Goal: Information Seeking & Learning: Learn about a topic

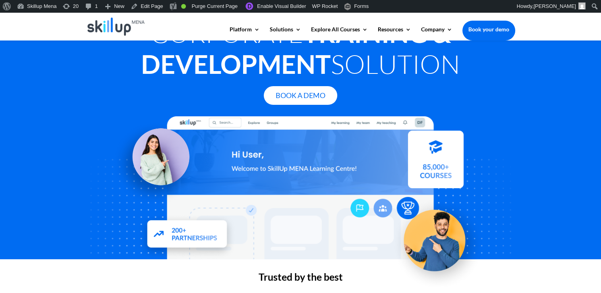
scroll to position [238, 0]
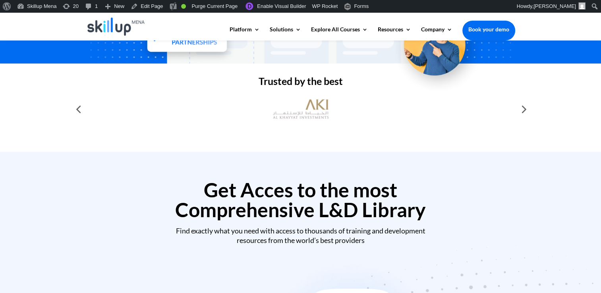
click at [529, 116] on div at bounding box center [523, 109] width 16 height 16
drag, startPoint x: 527, startPoint y: 111, endPoint x: 473, endPoint y: 292, distance: 189.2
click at [527, 112] on div at bounding box center [523, 109] width 16 height 16
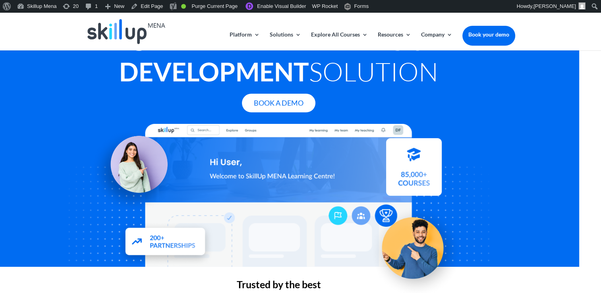
scroll to position [119, 0]
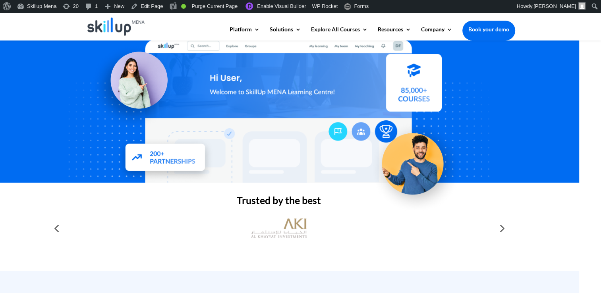
drag, startPoint x: 368, startPoint y: 64, endPoint x: 573, endPoint y: 81, distance: 205.3
click at [573, 81] on div "Corporate Training & Development Solution Book A Demo" at bounding box center [278, 52] width 601 height 262
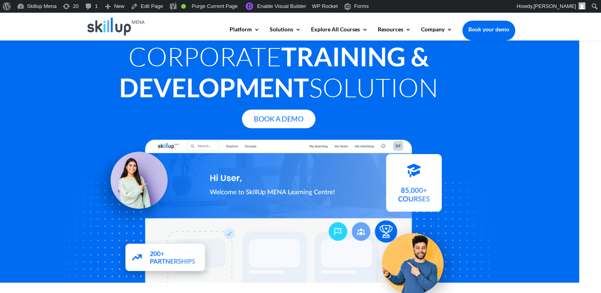
scroll to position [0, 0]
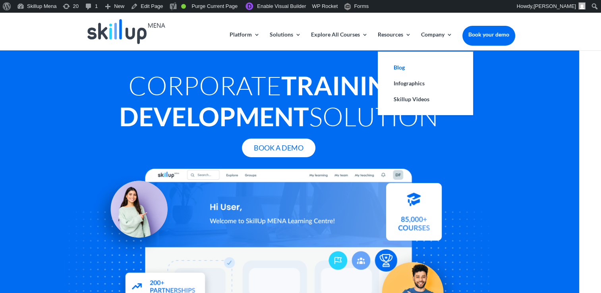
click at [396, 70] on link "Blog" at bounding box center [425, 68] width 79 height 16
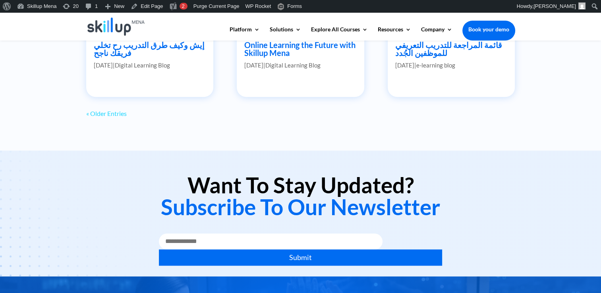
scroll to position [755, 0]
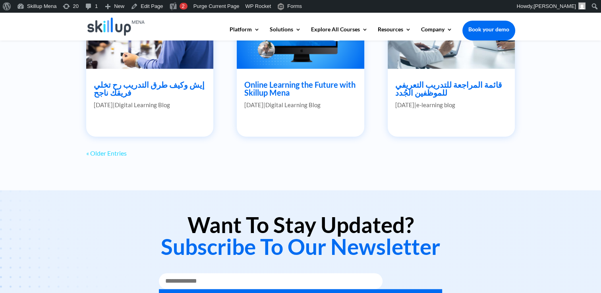
click at [129, 151] on div "« Older Entries" at bounding box center [300, 153] width 429 height 9
click at [122, 153] on link "« Older Entries" at bounding box center [106, 153] width 41 height 8
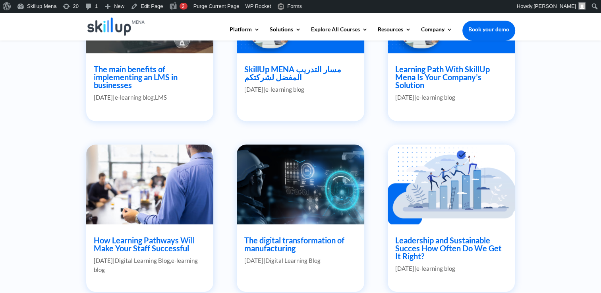
scroll to position [421, 0]
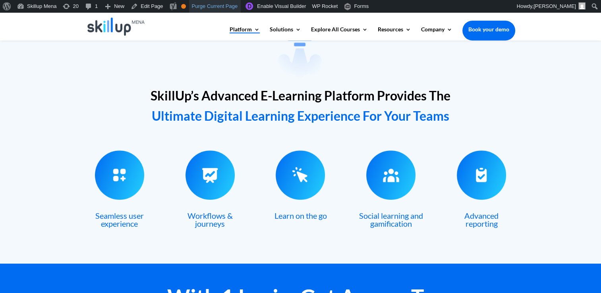
scroll to position [89, 0]
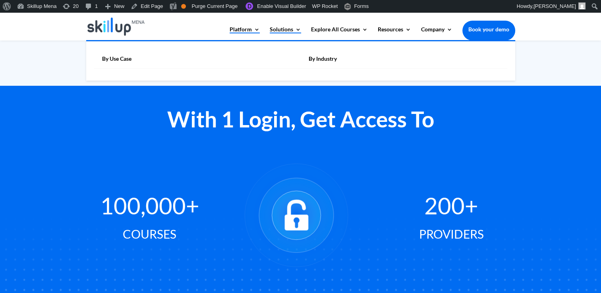
scroll to position [556, 0]
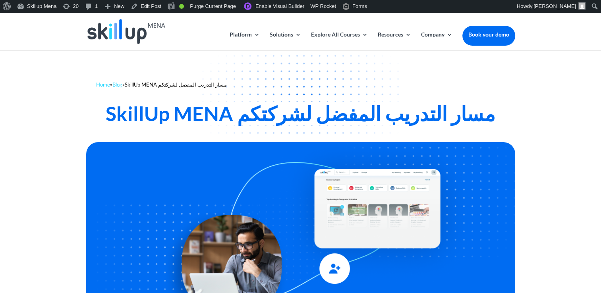
drag, startPoint x: 56, startPoint y: 103, endPoint x: 69, endPoint y: 98, distance: 14.5
click at [57, 103] on div "Home » Blog » SkillUp MENA مسار التدريب المفضل لشركتكم SkillUp MENA مسار التدري…" at bounding box center [300, 94] width 601 height 89
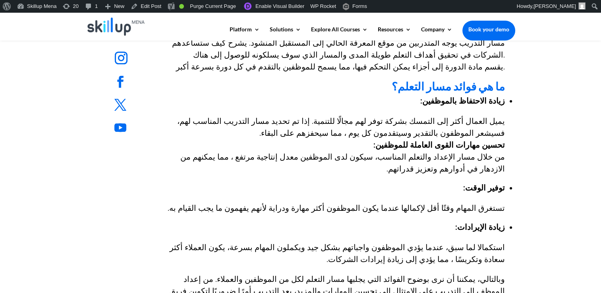
scroll to position [358, 0]
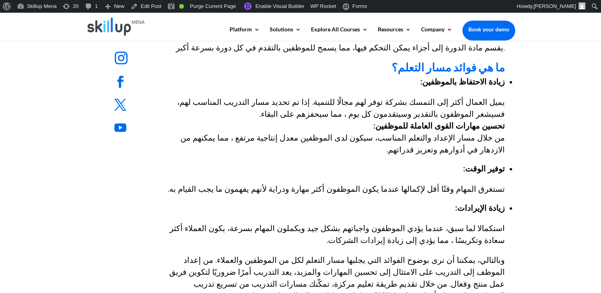
click at [462, 69] on h2 "ما هي فوائد مسار التعلم؟" at bounding box center [335, 69] width 340 height 15
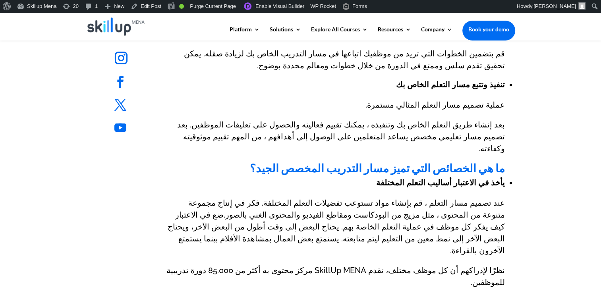
scroll to position [835, 0]
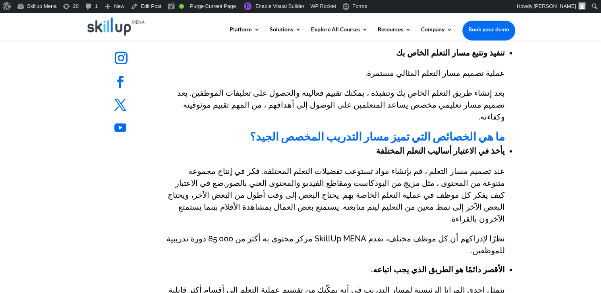
click at [469, 131] on h2 "ما هي الخصائص التي تميز مسار التدريب المخصص الجيد؟" at bounding box center [335, 138] width 340 height 15
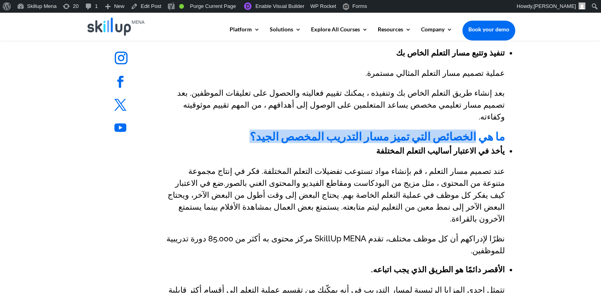
drag, startPoint x: 469, startPoint y: 112, endPoint x: 299, endPoint y: 112, distance: 170.1
click at [299, 131] on h2 "ما هي الخصائص التي تميز مسار التدريب المخصص الجيد؟" at bounding box center [335, 138] width 340 height 15
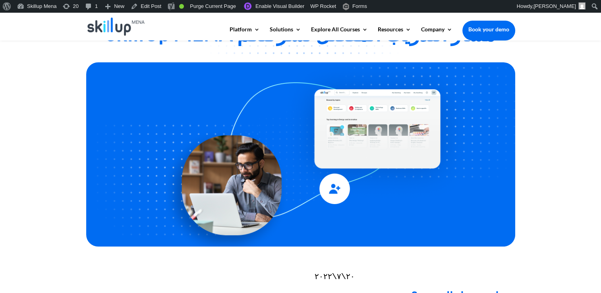
scroll to position [119, 0]
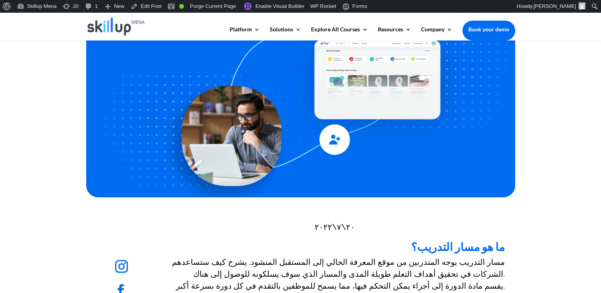
drag, startPoint x: 488, startPoint y: 207, endPoint x: 469, endPoint y: 10, distance: 198.1
click at [489, 207] on div at bounding box center [300, 109] width 429 height 198
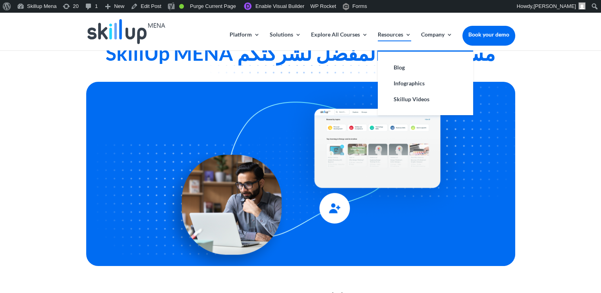
scroll to position [0, 0]
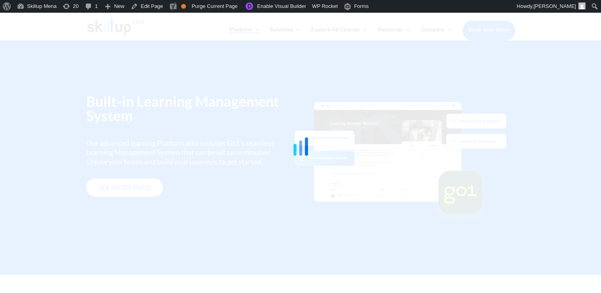
scroll to position [973, 0]
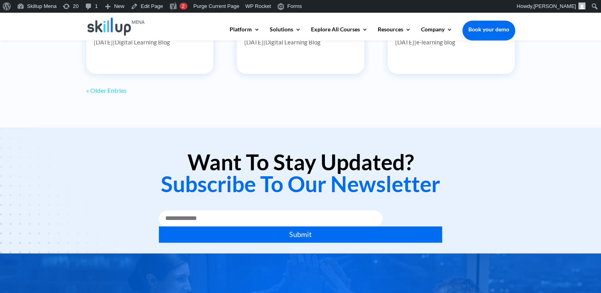
scroll to position [795, 0]
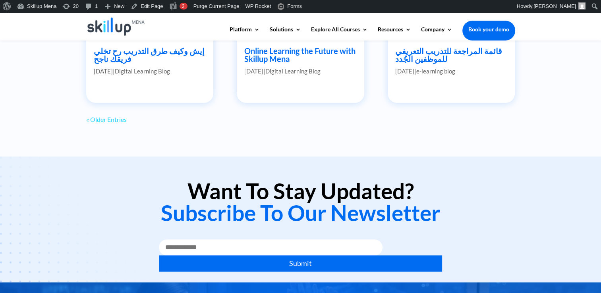
drag, startPoint x: 111, startPoint y: 112, endPoint x: 110, endPoint y: 117, distance: 5.3
click at [110, 118] on link "« Older Entries" at bounding box center [106, 120] width 41 height 8
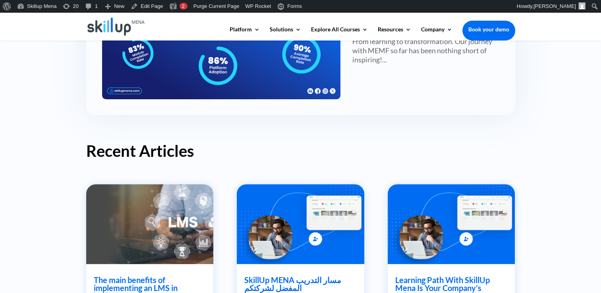
scroll to position [228, 0]
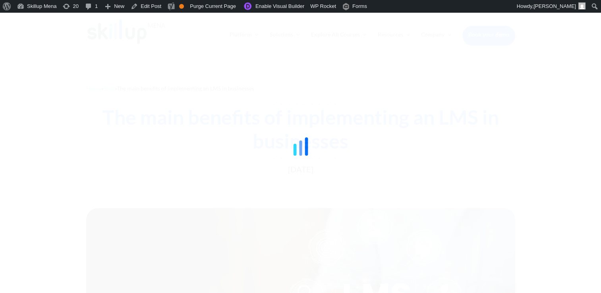
drag, startPoint x: 558, startPoint y: 104, endPoint x: 538, endPoint y: 117, distance: 23.9
click at [558, 104] on div at bounding box center [300, 146] width 601 height 293
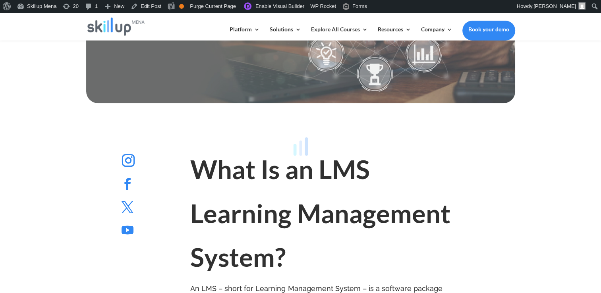
scroll to position [397, 0]
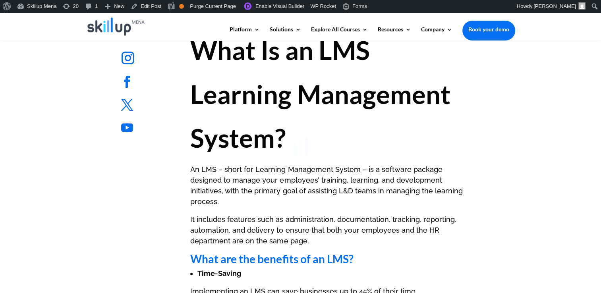
click at [226, 103] on div at bounding box center [300, 146] width 601 height 293
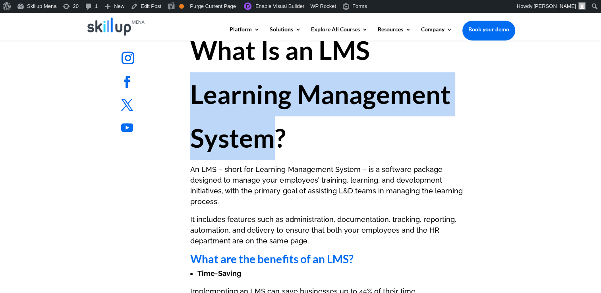
drag, startPoint x: 226, startPoint y: 103, endPoint x: 217, endPoint y: 141, distance: 39.8
click at [217, 141] on strong "What Is an LMS Learning Management System?" at bounding box center [320, 94] width 260 height 119
copy strong "Learning Management System"
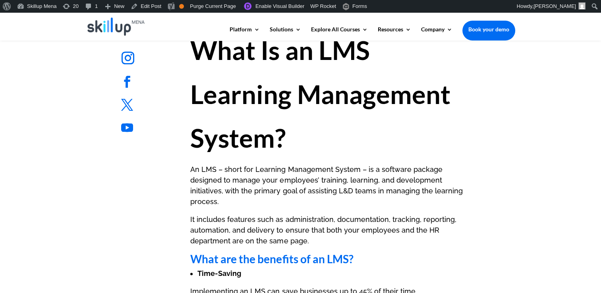
drag, startPoint x: 217, startPoint y: 141, endPoint x: 223, endPoint y: 60, distance: 82.0
click at [223, 60] on strong "What Is an LMS Learning Management System?" at bounding box center [320, 94] width 260 height 119
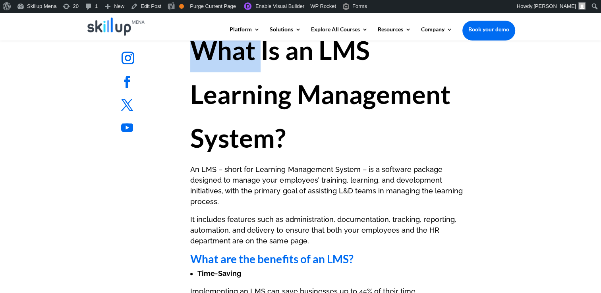
click at [223, 60] on strong "What Is an LMS Learning Management System?" at bounding box center [320, 94] width 260 height 119
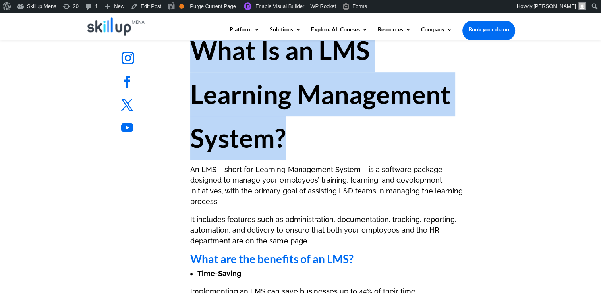
click at [223, 60] on strong "What Is an LMS Learning Management System?" at bounding box center [320, 94] width 260 height 119
copy div "What Is an LMS Learning Management System?"
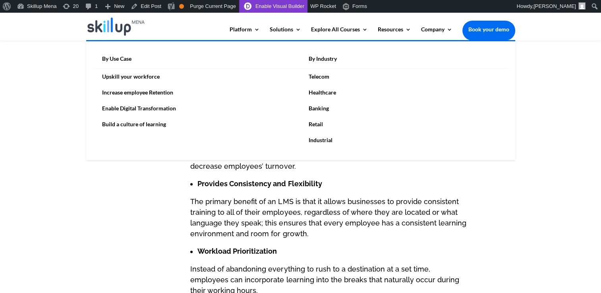
scroll to position [874, 0]
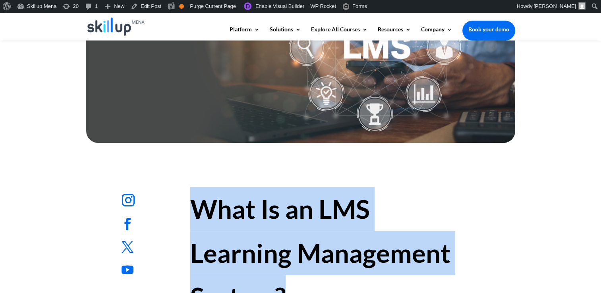
drag, startPoint x: 322, startPoint y: 195, endPoint x: 264, endPoint y: 205, distance: 59.2
click at [322, 195] on strong "What Is an LMS Learning Management System?" at bounding box center [320, 253] width 260 height 119
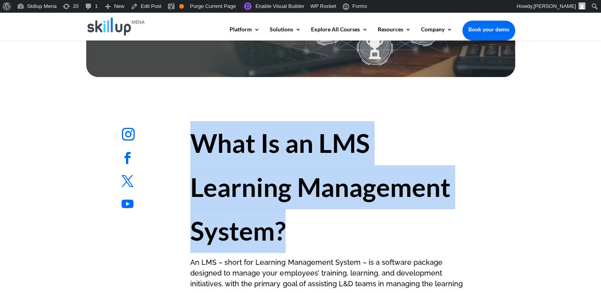
scroll to position [318, 0]
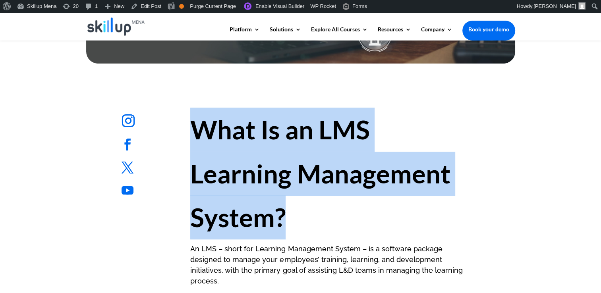
click at [301, 139] on strong "What Is an LMS Learning Management System?" at bounding box center [320, 173] width 260 height 119
click at [336, 131] on strong "What Is an LMS Learning Management System?" at bounding box center [320, 173] width 260 height 119
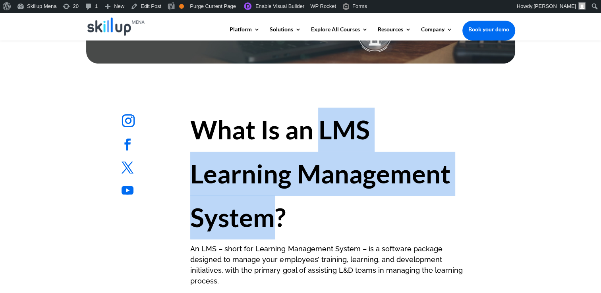
drag, startPoint x: 336, startPoint y: 131, endPoint x: 236, endPoint y: 220, distance: 134.0
click at [236, 220] on strong "What Is an LMS Learning Management System?" at bounding box center [320, 173] width 260 height 119
